Goal: Obtain resource: Obtain resource

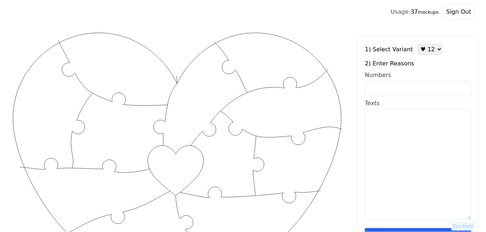
click at [409, 89] on input "Numbers" at bounding box center [418, 88] width 106 height 15
paste input "3,4,12,18,65,67,"
type input "3,4,12,18,65,67,"
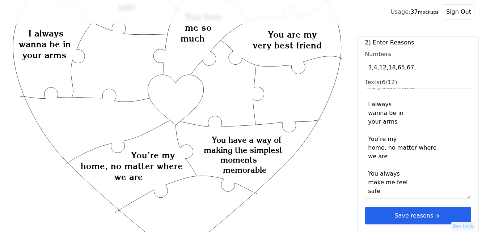
scroll to position [145, 0]
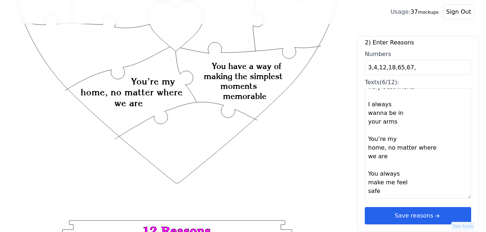
click at [371, 194] on textarea "You love me so much You have a way of making the simplest moments memorable You…" at bounding box center [418, 143] width 106 height 111
paste textarea "I appreciate your patience and loyalty, you bring peace and balance to my life,…"
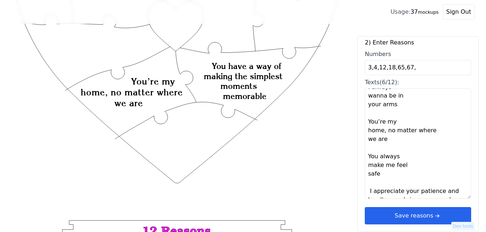
scroll to position [161, 0]
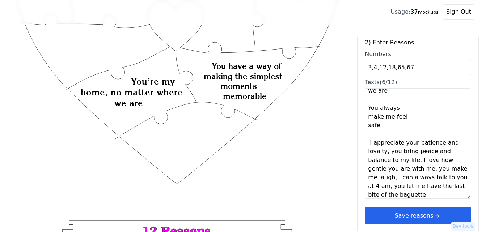
click at [388, 153] on textarea "You love me so much You have a way of making the simplest moments memorable You…" at bounding box center [418, 143] width 106 height 111
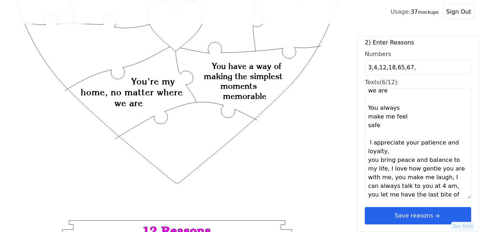
click at [388, 153] on textarea "You love me so much You have a way of making the simplest moments memorable You…" at bounding box center [418, 143] width 106 height 111
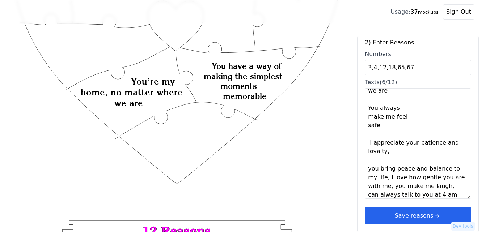
click at [388, 177] on textarea "You love me so much You have a way of making the simplest moments memorable You…" at bounding box center [418, 143] width 106 height 111
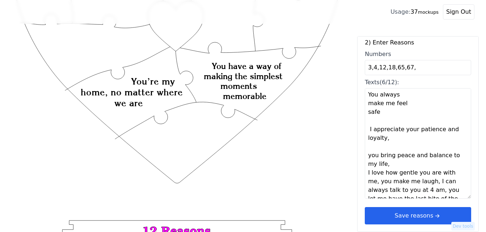
scroll to position [182, 0]
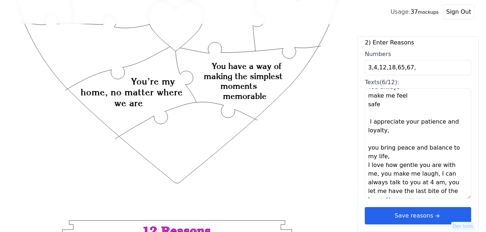
click at [420, 174] on textarea "You love me so much You have a way of making the simplest moments memorable You…" at bounding box center [418, 143] width 106 height 111
click at [424, 174] on textarea "You love me so much You have a way of making the simplest moments memorable You…" at bounding box center [418, 143] width 106 height 111
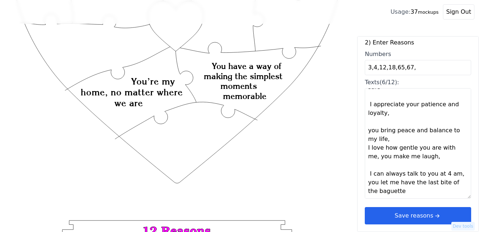
type textarea "You love me so much You have a way of making the simplest moments memorable You…"
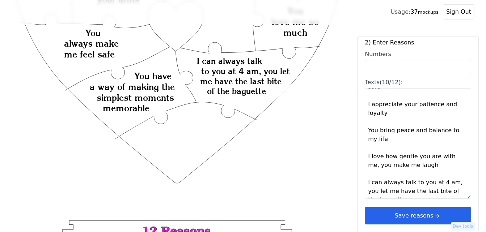
scroll to position [209, 0]
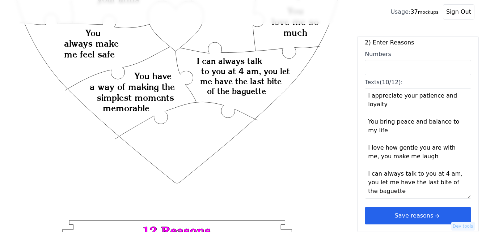
click at [452, 174] on textarea "You love me so much You have a way of making the simplest moments memorable You…" at bounding box center [418, 143] width 106 height 111
click at [453, 174] on textarea "You love me so much You have a way of making the simplest moments memorable You…" at bounding box center [418, 143] width 106 height 111
click at [457, 147] on textarea "You love me so much You have a way of making the simplest moments memorable You…" at bounding box center [418, 143] width 106 height 111
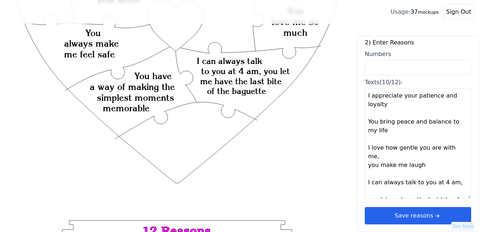
click at [457, 147] on textarea "You love me so much You have a way of making the simplest moments memorable You…" at bounding box center [418, 143] width 106 height 111
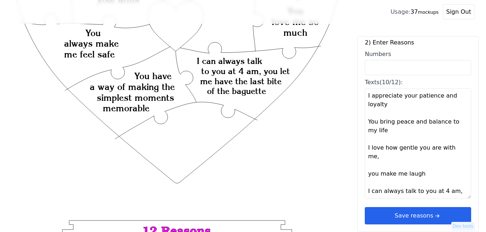
type textarea "You love me so much You have a way of making the simplest moments memorable You…"
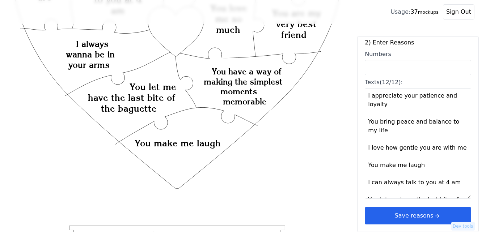
scroll to position [145, 0]
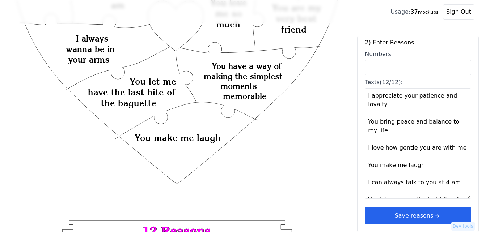
click at [378, 219] on button "Save reasons" at bounding box center [418, 215] width 106 height 17
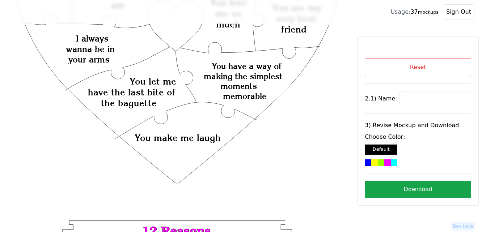
click at [420, 100] on input at bounding box center [436, 98] width 72 height 15
paste input "[PERSON_NAME]"
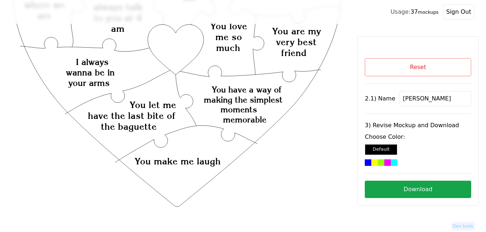
scroll to position [109, 0]
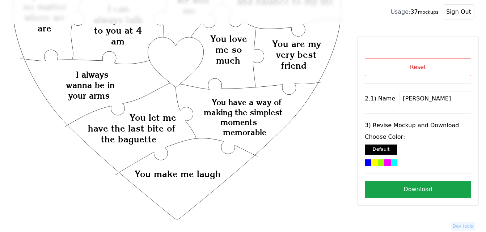
type input "[PERSON_NAME]"
click at [188, 59] on icon "Created with Snap Created with Snap Created with Snap You have a way of making …" at bounding box center [177, 164] width 331 height 483
click at [387, 163] on div at bounding box center [388, 163] width 7 height 7
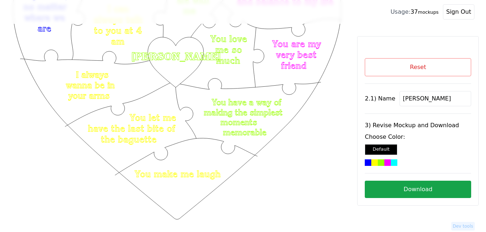
click at [398, 191] on button "Download" at bounding box center [418, 189] width 106 height 17
click at [372, 60] on button "Reset" at bounding box center [418, 67] width 106 height 18
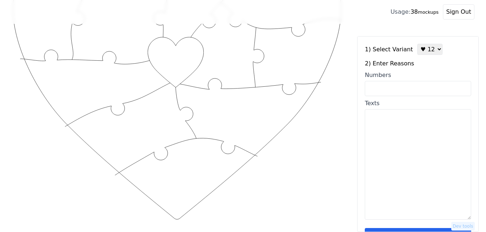
drag, startPoint x: 419, startPoint y: 49, endPoint x: 422, endPoint y: 57, distance: 8.1
click at [419, 49] on select "♥ 12 ♥ 18 ♥ 28 ♥ 40 ♥ 50 ♥ 60 ♥ 70" at bounding box center [430, 49] width 25 height 11
select select "2"
click at [418, 44] on select "♥ 12 ♥ 18 ♥ 28 ♥ 40 ♥ 50 ♥ 60 ♥ 70" at bounding box center [430, 49] width 25 height 11
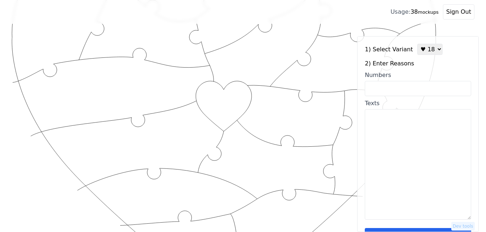
click at [416, 86] on input "Numbers" at bounding box center [418, 88] width 106 height 15
paste input "15,56,57,58,55,54,49"
type input "15,56,57,58,55,54,49"
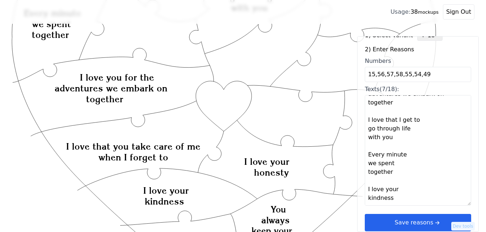
scroll to position [22, 0]
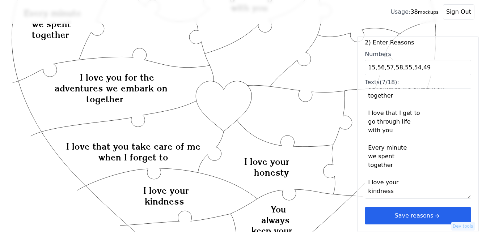
click at [377, 190] on textarea "You always keep your promises I love your honesty I love that you take care of …" at bounding box center [418, 143] width 106 height 111
paste textarea "I love your smile I love your goofiness I love that you always make time for us…"
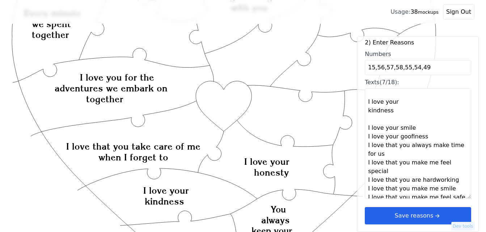
scroll to position [188, 0]
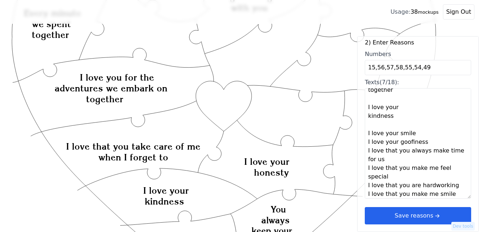
click at [416, 136] on textarea "You always keep your promises I love your honesty I love that you take care of …" at bounding box center [418, 143] width 106 height 111
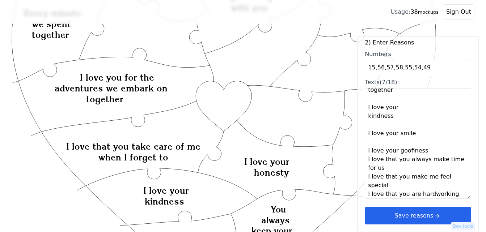
click at [427, 152] on textarea "You always keep your promises I love your honesty I love that you take care of …" at bounding box center [418, 143] width 106 height 111
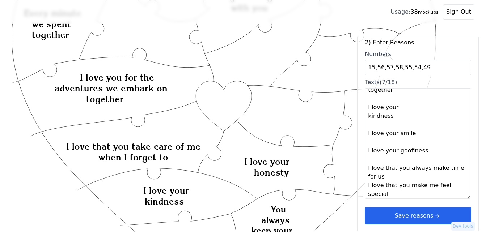
drag, startPoint x: 399, startPoint y: 177, endPoint x: 398, endPoint y: 172, distance: 5.1
click at [399, 177] on textarea "You always keep your promises I love your honesty I love that you take care of …" at bounding box center [418, 143] width 106 height 111
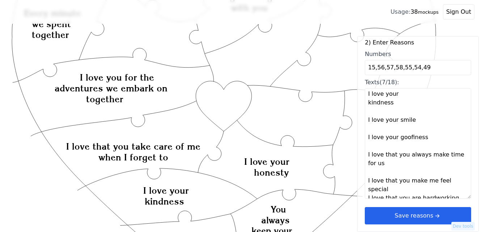
scroll to position [225, 0]
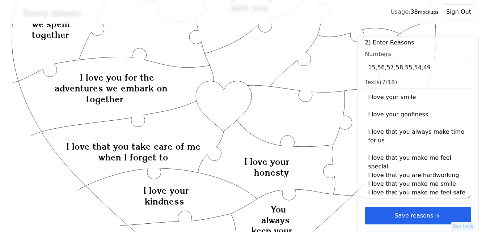
click at [394, 165] on textarea "You always keep your promises I love your honesty I love that you take care of …" at bounding box center [418, 143] width 106 height 111
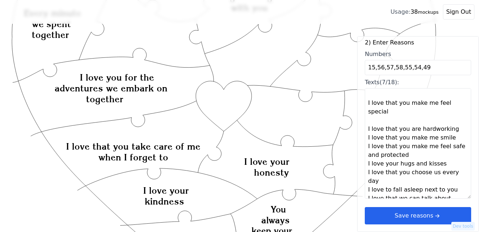
scroll to position [295, 0]
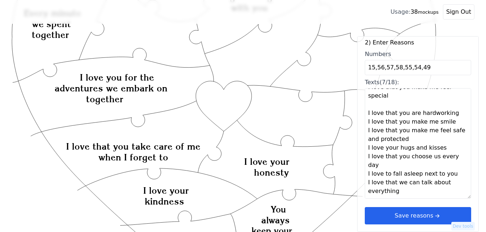
click at [450, 112] on textarea "You always keep your promises I love your honesty I love that you take care of …" at bounding box center [418, 143] width 106 height 111
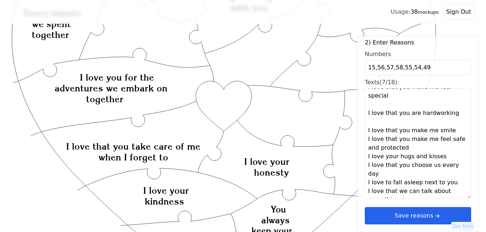
click at [447, 130] on textarea "You always keep your promises I love your honesty I love that you take care of …" at bounding box center [418, 143] width 106 height 111
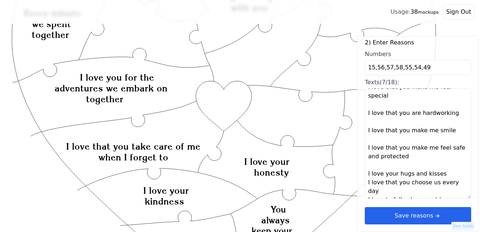
click at [414, 156] on textarea "You always keep your promises I love your honesty I love that you take care of …" at bounding box center [418, 143] width 106 height 111
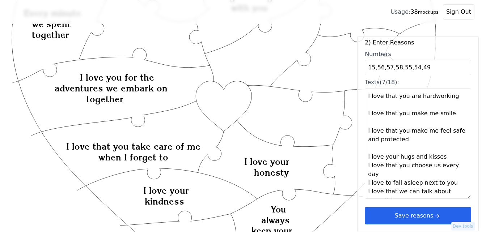
scroll to position [322, 0]
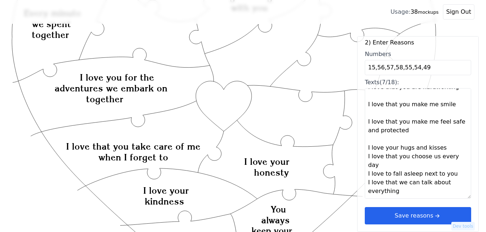
click at [441, 148] on textarea "You always keep your promises I love your honesty I love that you take care of …" at bounding box center [418, 143] width 106 height 111
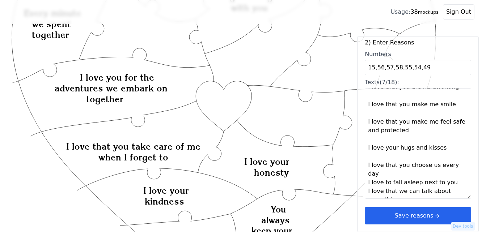
click at [394, 173] on textarea "You always keep your promises I love your honesty I love that you take care of …" at bounding box center [418, 143] width 106 height 111
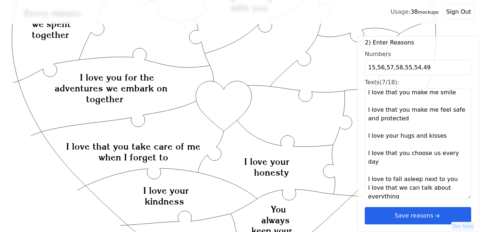
scroll to position [339, 0]
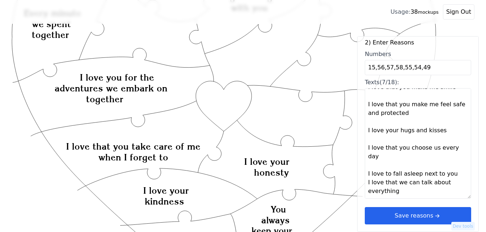
click at [449, 176] on textarea "You always keep your promises I love your honesty I love that you take care of …" at bounding box center [418, 143] width 106 height 111
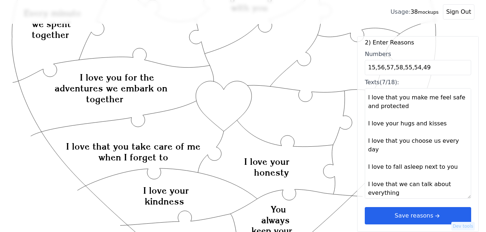
scroll to position [348, 0]
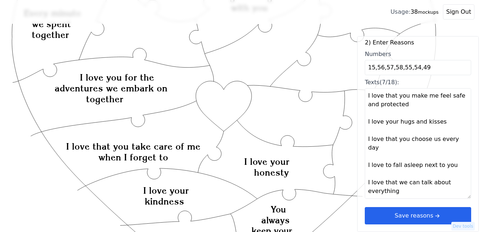
type textarea "You always keep your promises I love your honesty I love that you take care of …"
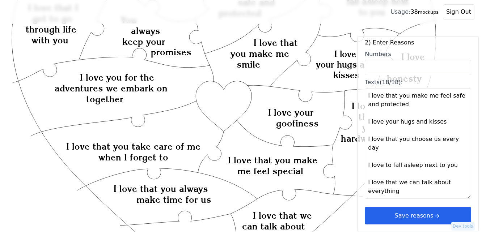
click at [416, 213] on button "Save reasons" at bounding box center [418, 215] width 106 height 17
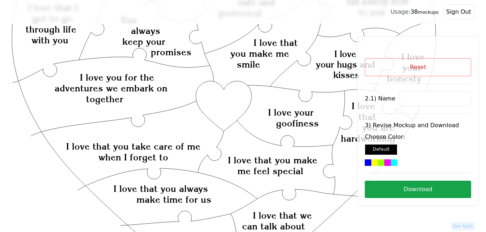
scroll to position [0, 0]
click at [412, 101] on input at bounding box center [436, 98] width 72 height 15
paste input "[PERSON_NAME]"
type input "[PERSON_NAME]"
click at [235, 98] on icon "Created with Snap Created with Snap Created with Snap I love you for the advent…" at bounding box center [224, 214] width 425 height 583
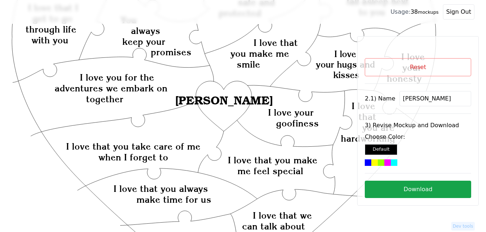
click at [377, 163] on div at bounding box center [375, 163] width 7 height 7
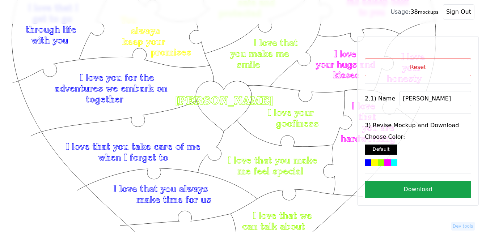
click at [405, 188] on button "Download" at bounding box center [418, 189] width 106 height 17
